Goal: Information Seeking & Learning: Understand process/instructions

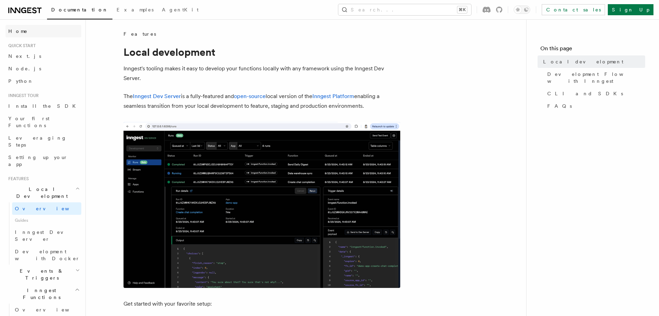
click at [11, 34] on span "Home" at bounding box center [17, 31] width 19 height 7
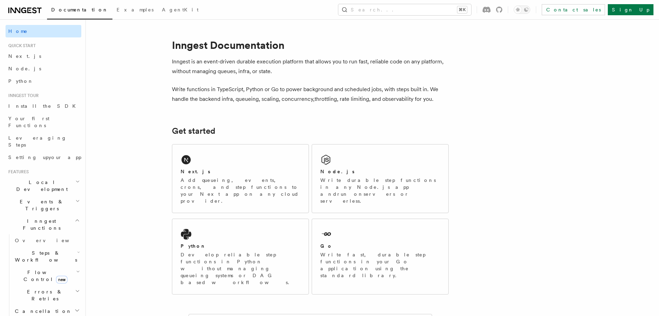
click at [31, 32] on link "Home" at bounding box center [44, 31] width 76 height 12
click at [14, 34] on span "Home" at bounding box center [17, 31] width 19 height 7
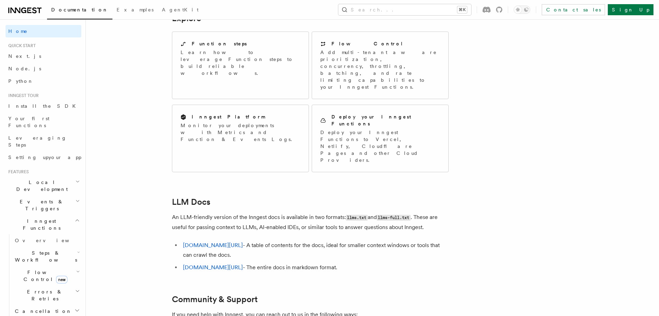
scroll to position [386, 0]
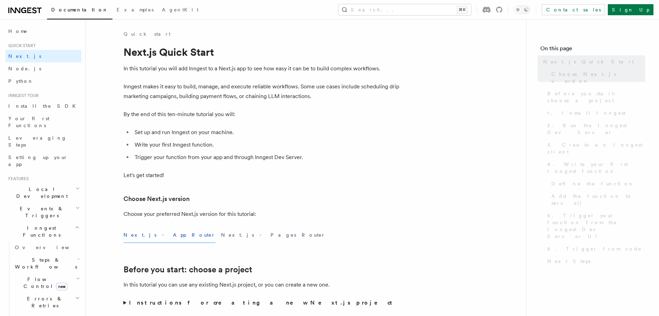
click at [39, 80] on link "Python" at bounding box center [44, 81] width 76 height 12
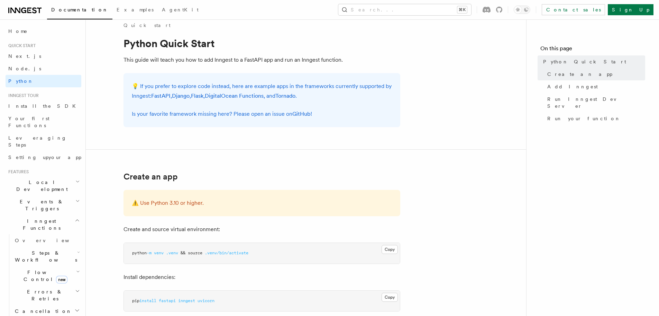
scroll to position [103, 0]
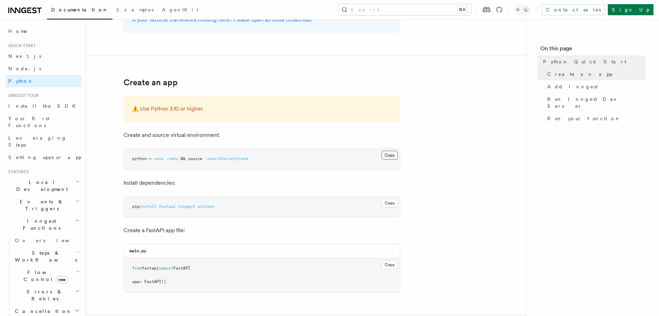
click at [391, 155] on button "Copy Copied" at bounding box center [390, 154] width 16 height 9
click at [390, 205] on button "Copy Copied" at bounding box center [390, 202] width 16 height 9
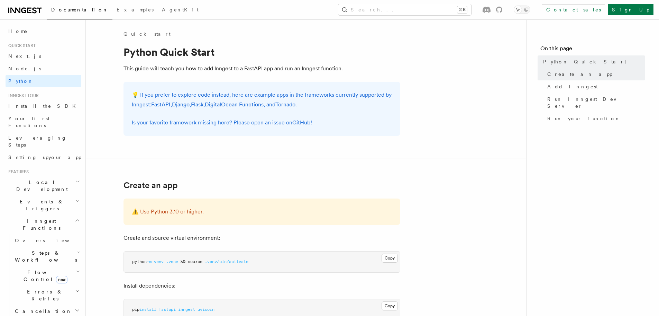
scroll to position [0, 0]
click at [566, 87] on span "Add Inngest" at bounding box center [572, 86] width 51 height 7
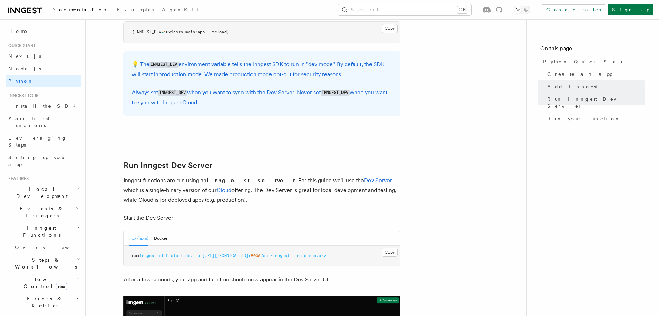
scroll to position [611, 0]
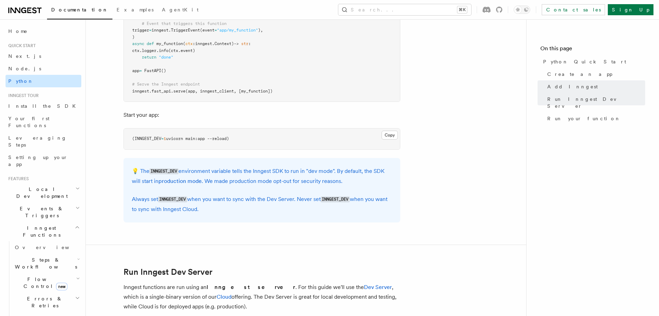
click at [22, 84] on span "Python" at bounding box center [20, 81] width 25 height 6
